Goal: Task Accomplishment & Management: Use online tool/utility

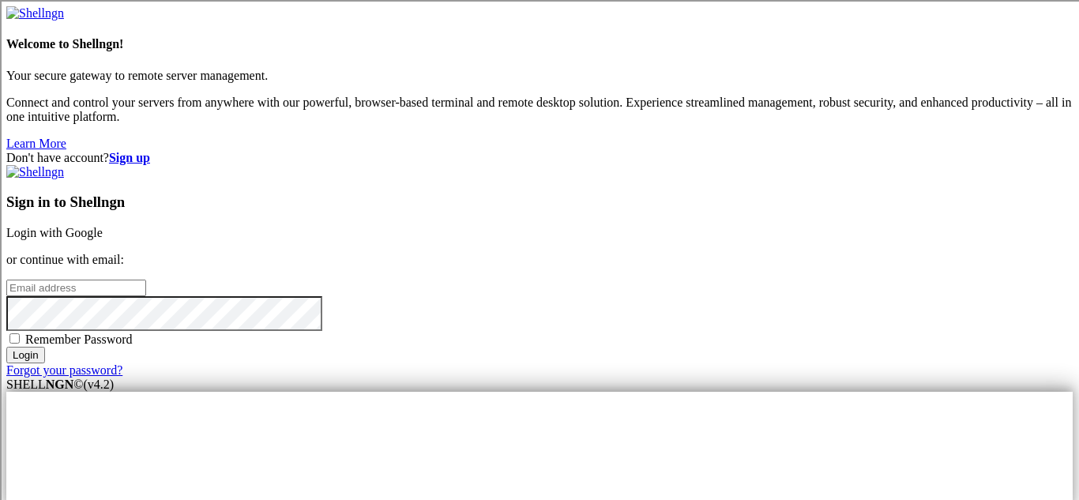
click at [103, 226] on link "Login with Google" at bounding box center [54, 232] width 96 height 13
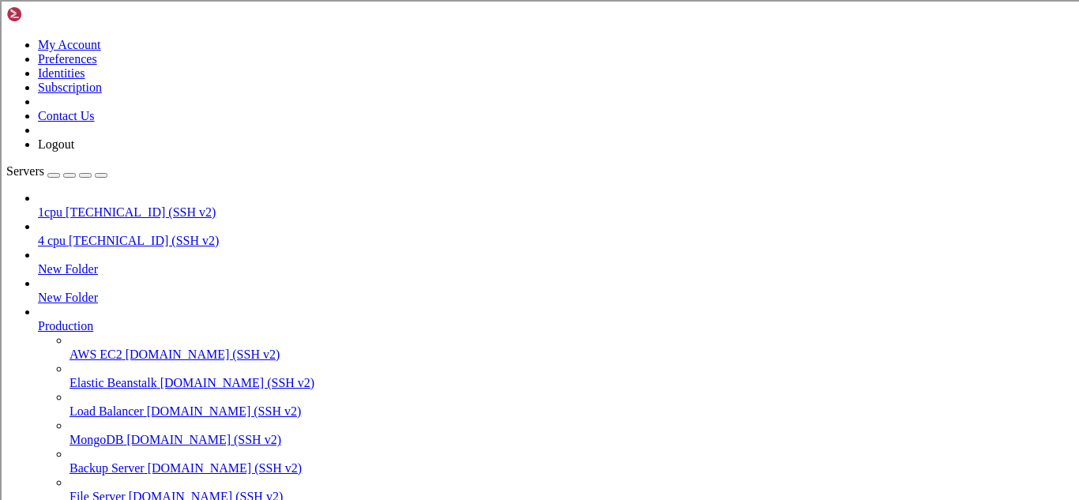
click at [152, 205] on span "[TECHNICAL_ID] (SSH v2)" at bounding box center [141, 211] width 150 height 13
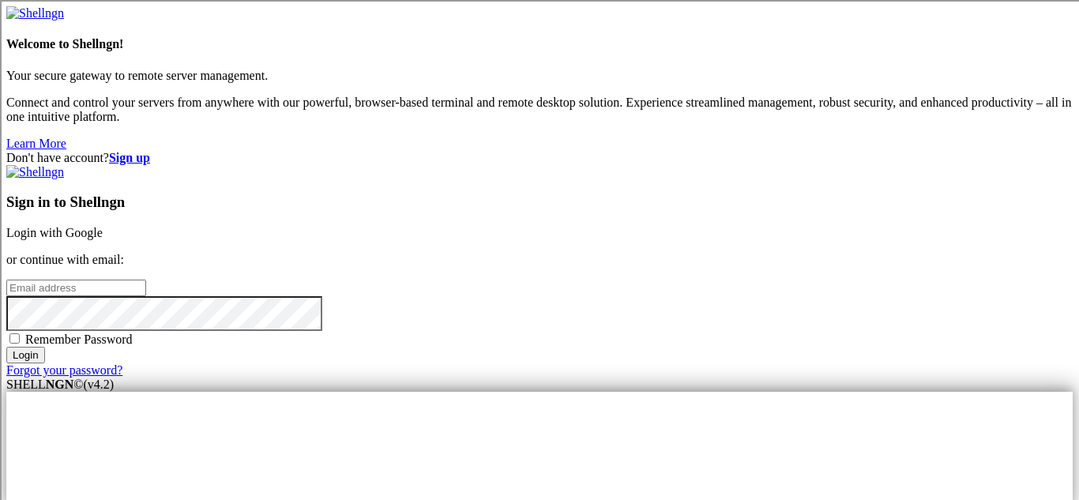
click at [500, 279] on div "Don't have account? Sign up Sign in to Shellngn Login with Google or continue w…" at bounding box center [539, 264] width 1066 height 227
click at [103, 226] on link "Login with Google" at bounding box center [54, 232] width 96 height 13
click at [1046, 259] on div "Don't have account? Sign up Sign in to Shellngn Login with Google or continue w…" at bounding box center [539, 264] width 1066 height 227
click at [640, 253] on p "or continue with email:" at bounding box center [539, 260] width 1066 height 14
click at [103, 226] on link "Login with Google" at bounding box center [54, 232] width 96 height 13
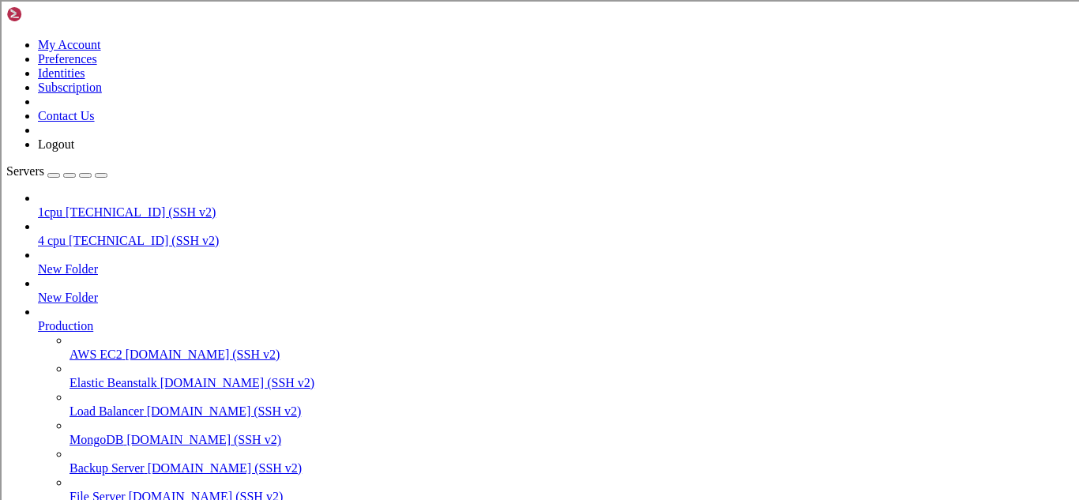
type input "/root"
click at [355, 438] on div at bounding box center [539, 250] width 1079 height 500
click at [293, 437] on div at bounding box center [539, 250] width 1079 height 500
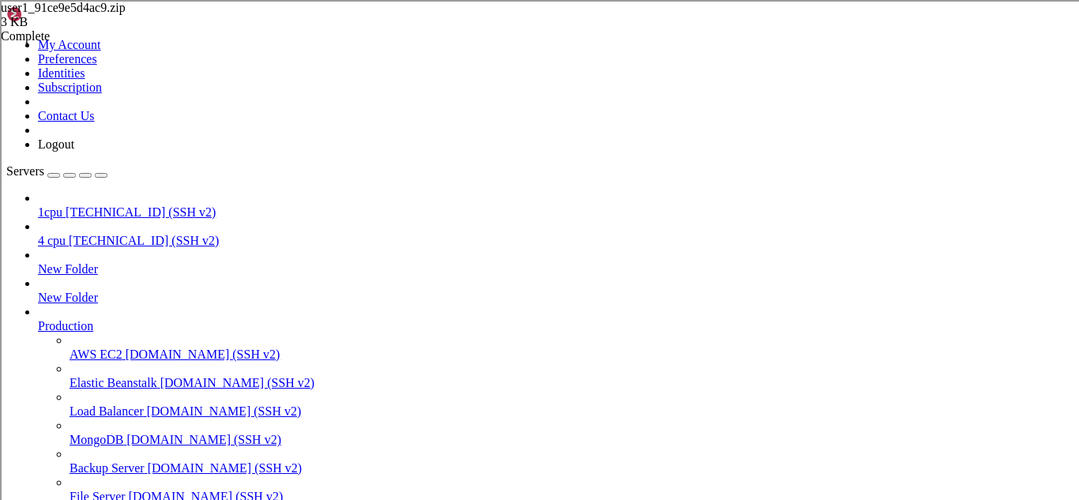
click at [254, 442] on div at bounding box center [539, 250] width 1079 height 500
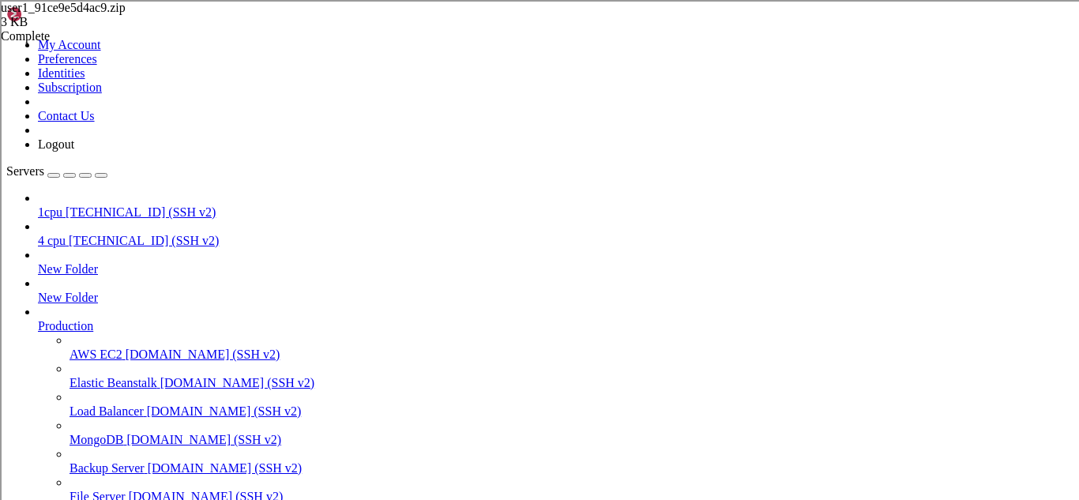
click at [329, 441] on div at bounding box center [539, 250] width 1079 height 500
drag, startPoint x: 359, startPoint y: 435, endPoint x: 239, endPoint y: 442, distance: 120.2
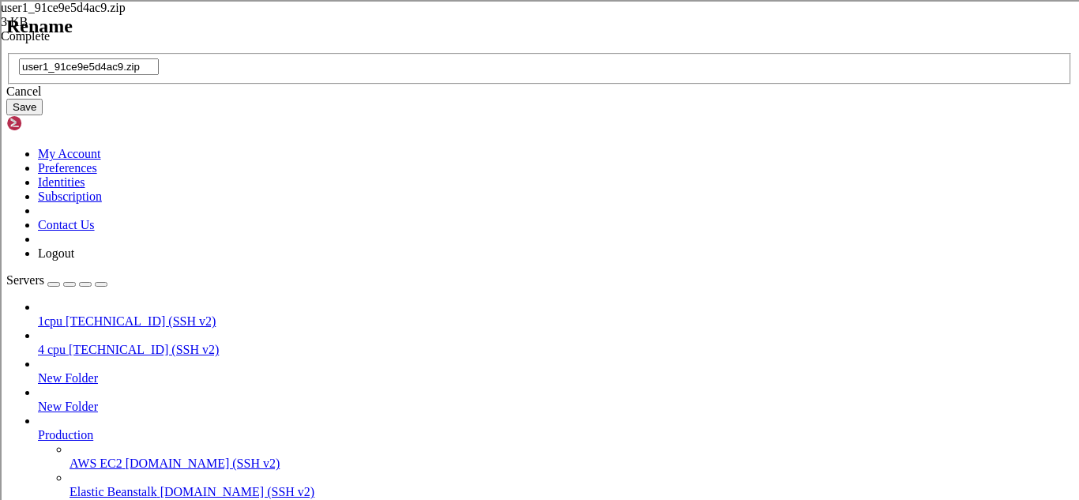
click at [569, 99] on div "Cancel" at bounding box center [539, 92] width 1066 height 14
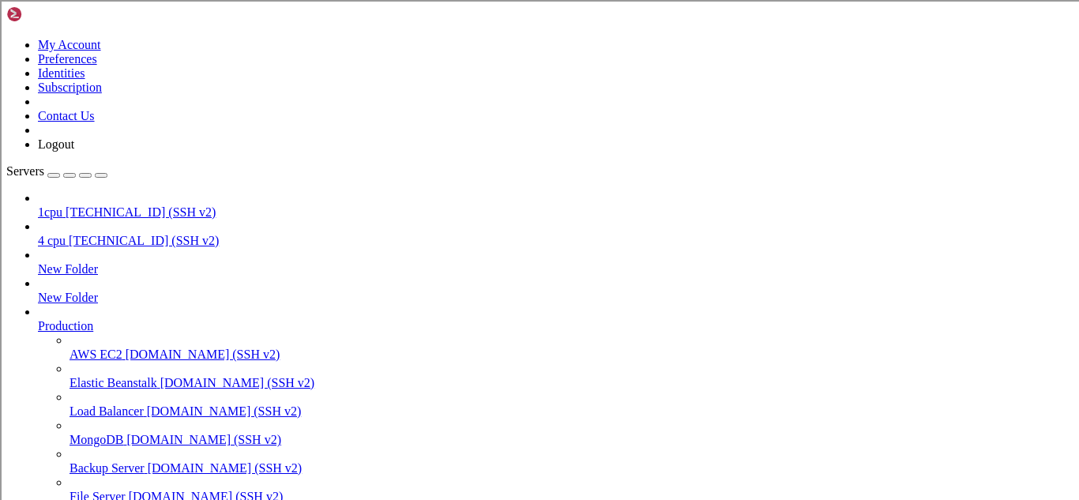
type input "/root/py-ddoser/.git"
